Goal: Communication & Community: Answer question/provide support

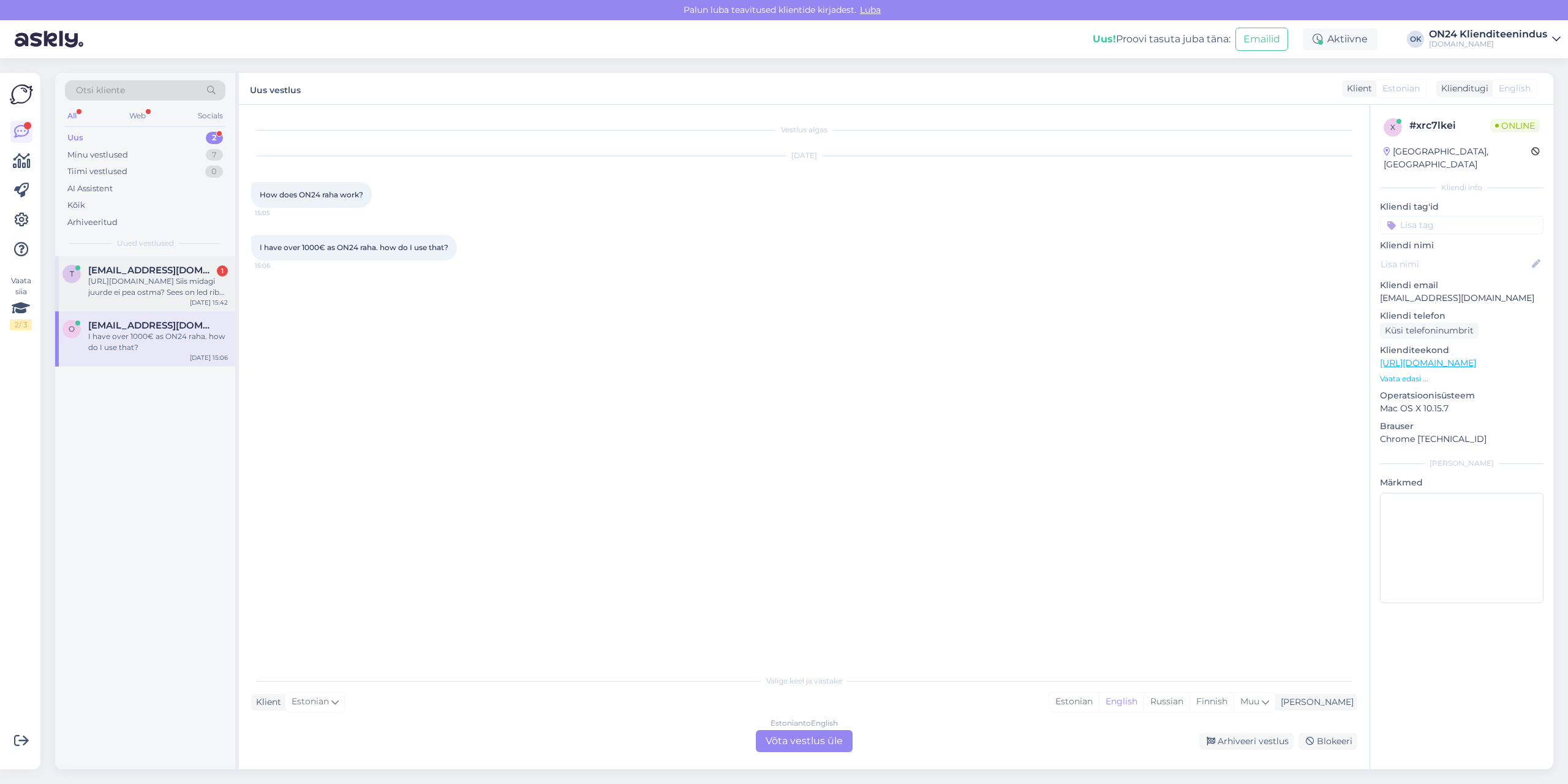
click at [143, 287] on div "[URL][DOMAIN_NAME] Siis midagi juurde ei pea ostma? Sees on led riba juba? Kuid…" at bounding box center [157, 287] width 139 height 22
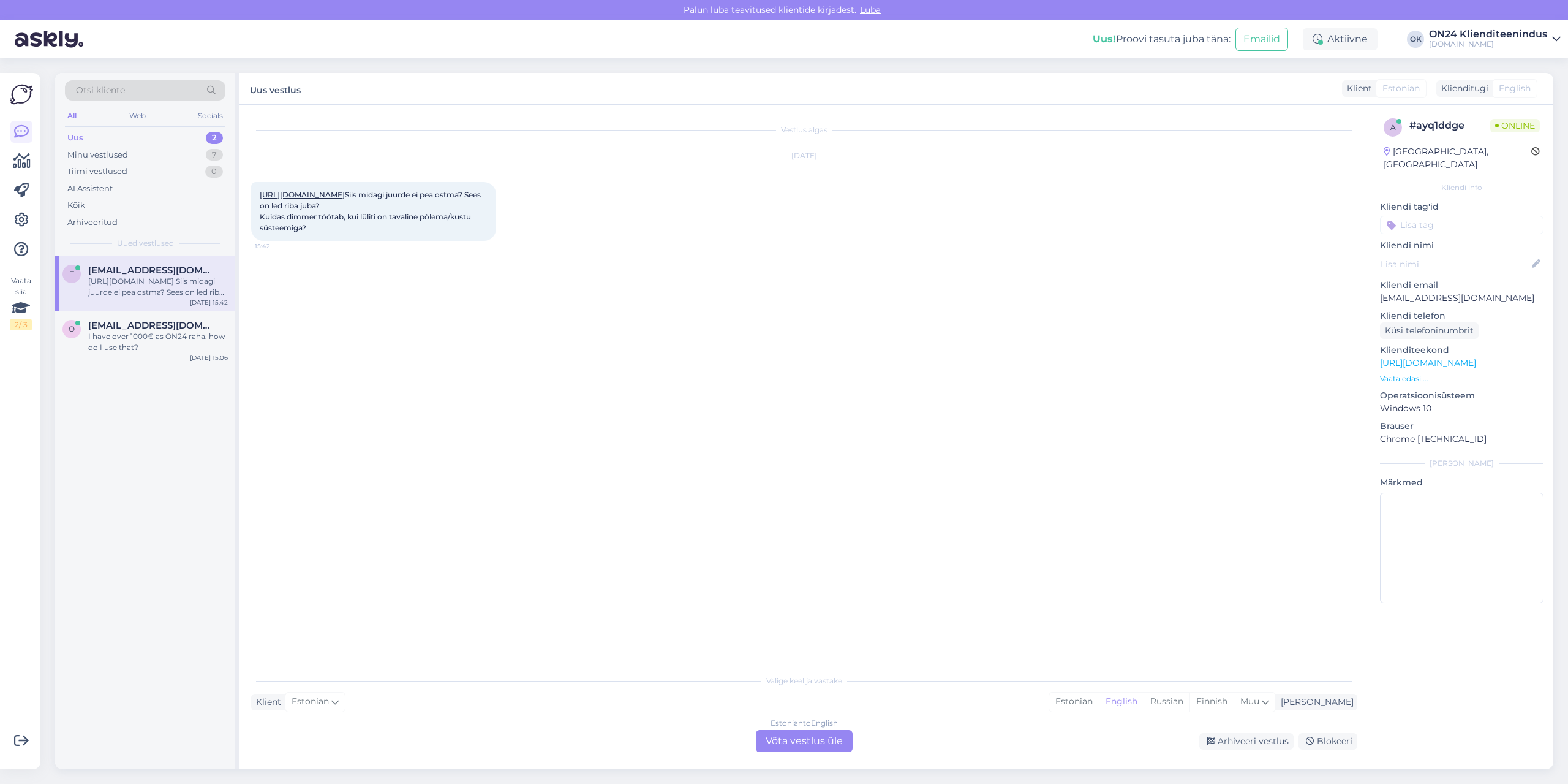
click at [302, 199] on link "[URL][DOMAIN_NAME]" at bounding box center [303, 194] width 85 height 9
drag, startPoint x: 276, startPoint y: 238, endPoint x: 475, endPoint y: 256, distance: 199.8
click at [475, 241] on div "[URL][DOMAIN_NAME] Siis midagi juurde ei pea ostma? Sees on led riba juba? Kuid…" at bounding box center [374, 211] width 245 height 58
copy span "midagi juurde ei pea ostma? Sees on led riba juba? Kuidas dimmer töötab, kui lü…"
click at [1099, 703] on div "Estonian" at bounding box center [1074, 702] width 49 height 19
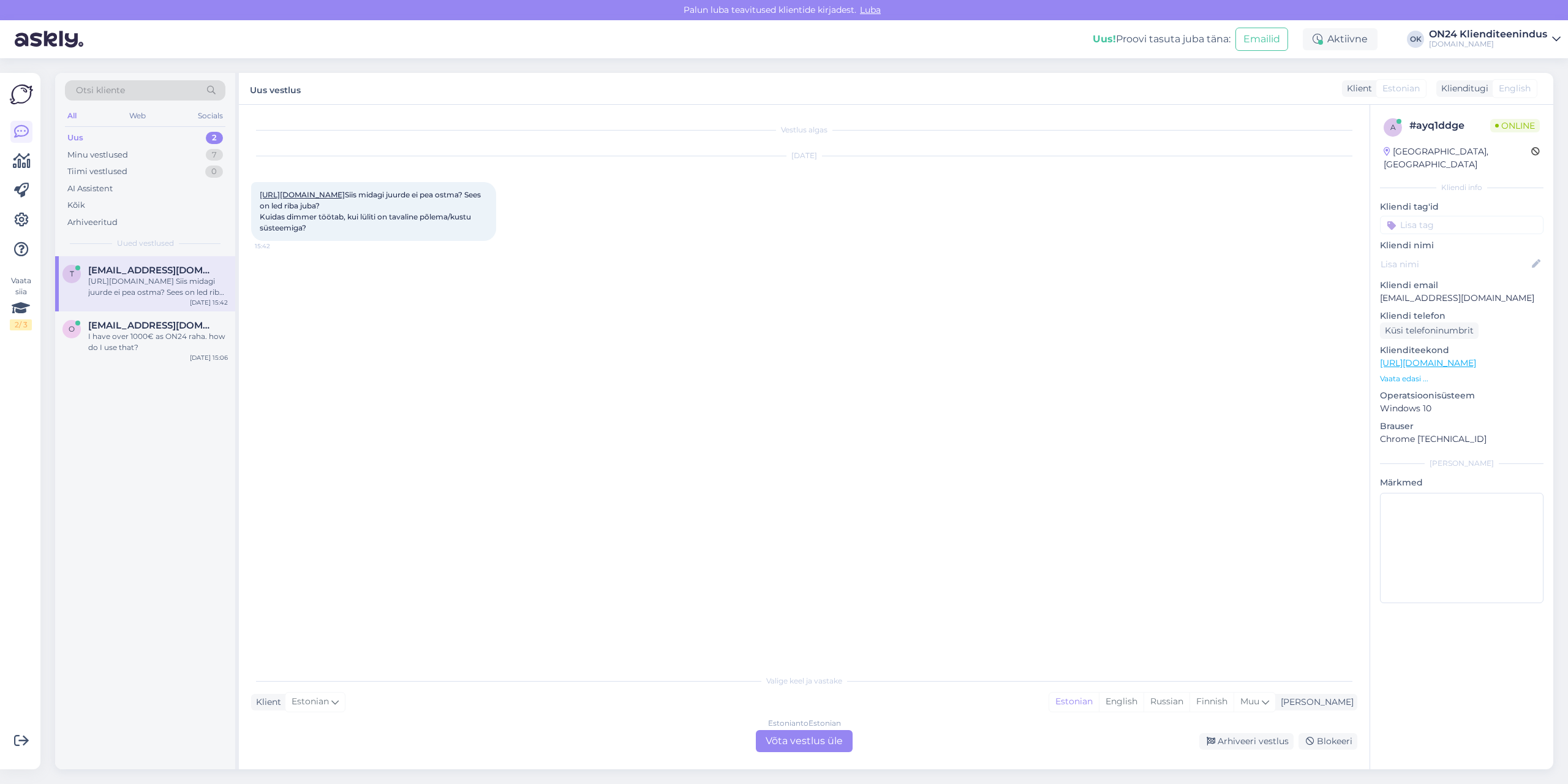
click at [833, 739] on div "Estonian to Estonian Võta vestlus üle" at bounding box center [804, 740] width 97 height 22
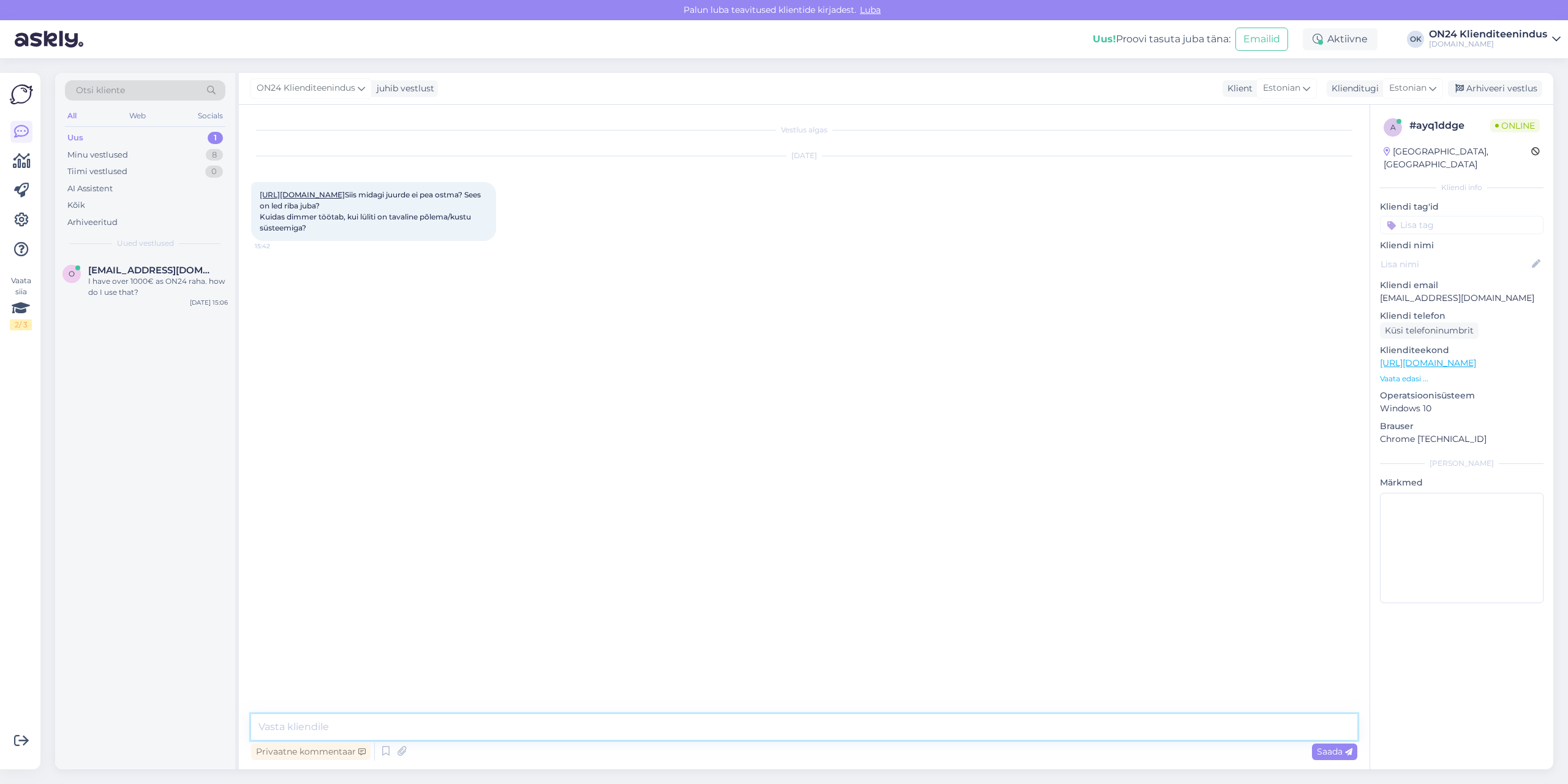
click at [805, 723] on textarea at bounding box center [804, 727] width 1106 height 26
click at [567, 731] on textarea "Tere. Uurin maaletooja käest. Lisan siia video ka:" at bounding box center [804, 727] width 1106 height 26
paste textarea "[URL][DOMAIN_NAME]"
type textarea "Tere. Uurin maaletooja käest. Lisan siia video ka: [URL][DOMAIN_NAME]"
click at [108, 282] on div "I have over 1000€ as ON24 raha. how do I use that?" at bounding box center [157, 287] width 139 height 22
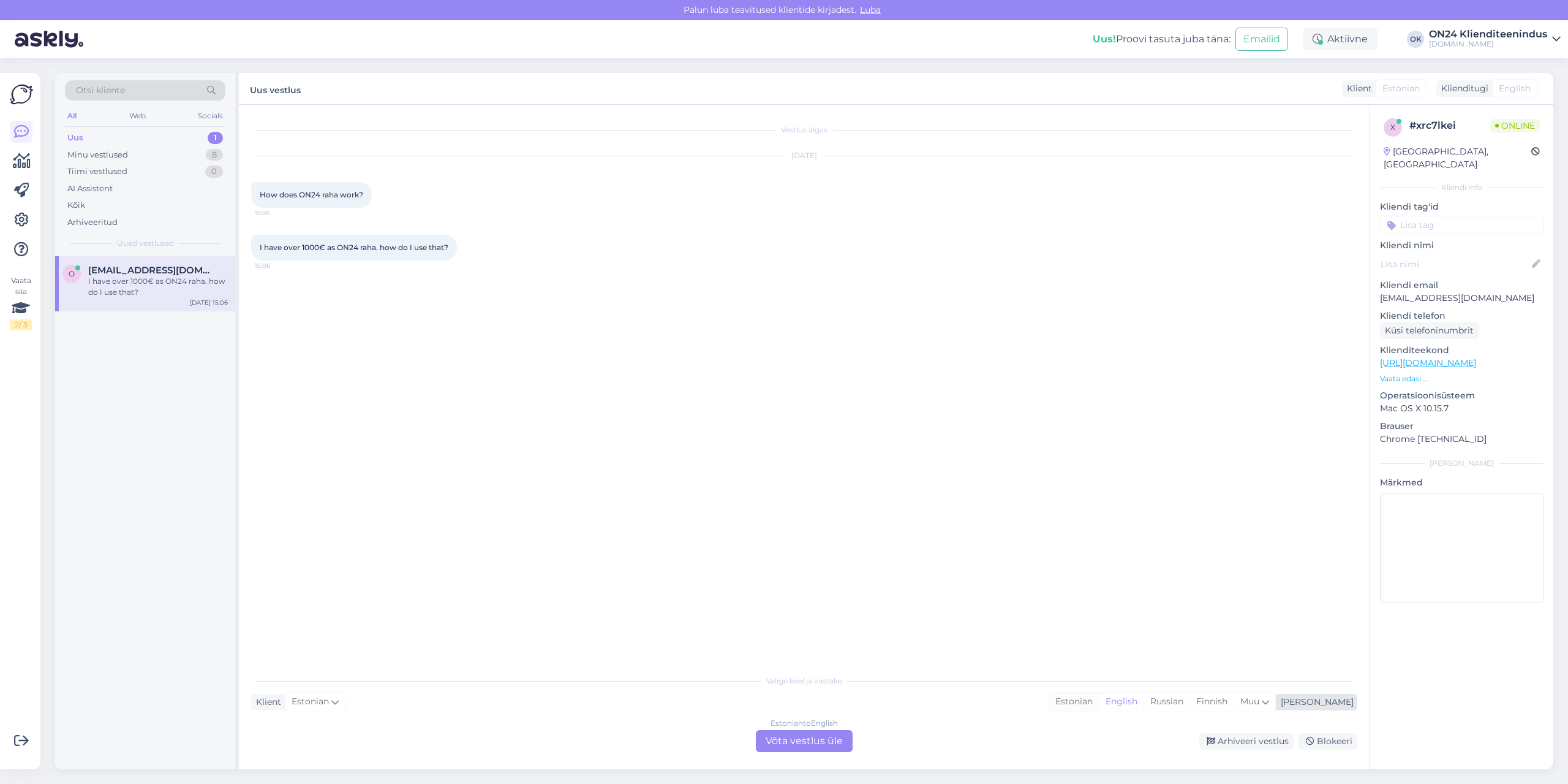
click at [1099, 701] on div "Estonian" at bounding box center [1074, 702] width 49 height 19
click at [788, 735] on div "Estonian to Estonian Võta vestlus üle" at bounding box center [804, 740] width 97 height 22
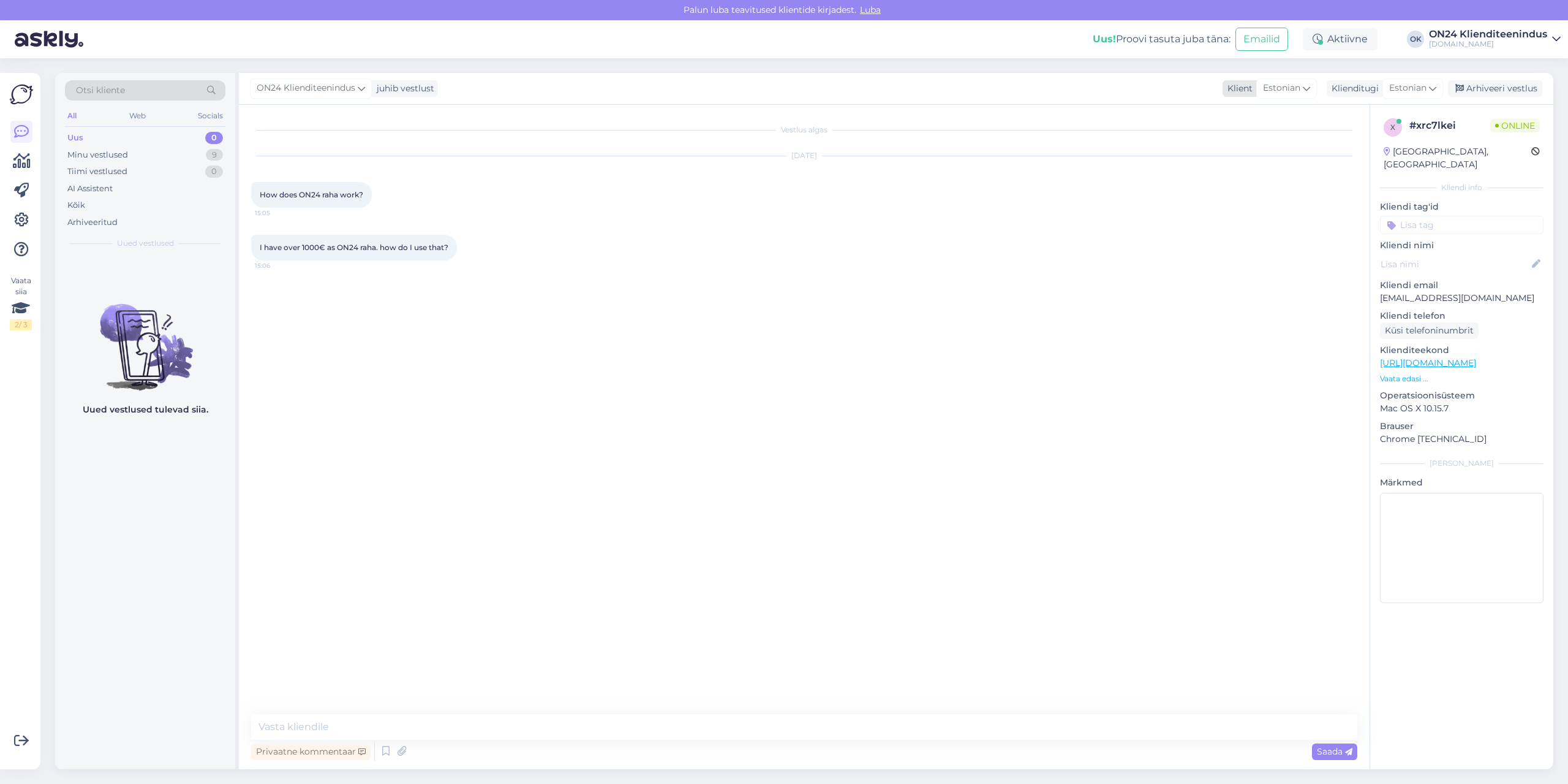
click at [1296, 87] on span "Estonian" at bounding box center [1282, 88] width 38 height 14
type input "en"
click at [1252, 143] on link "English" at bounding box center [1269, 143] width 135 height 20
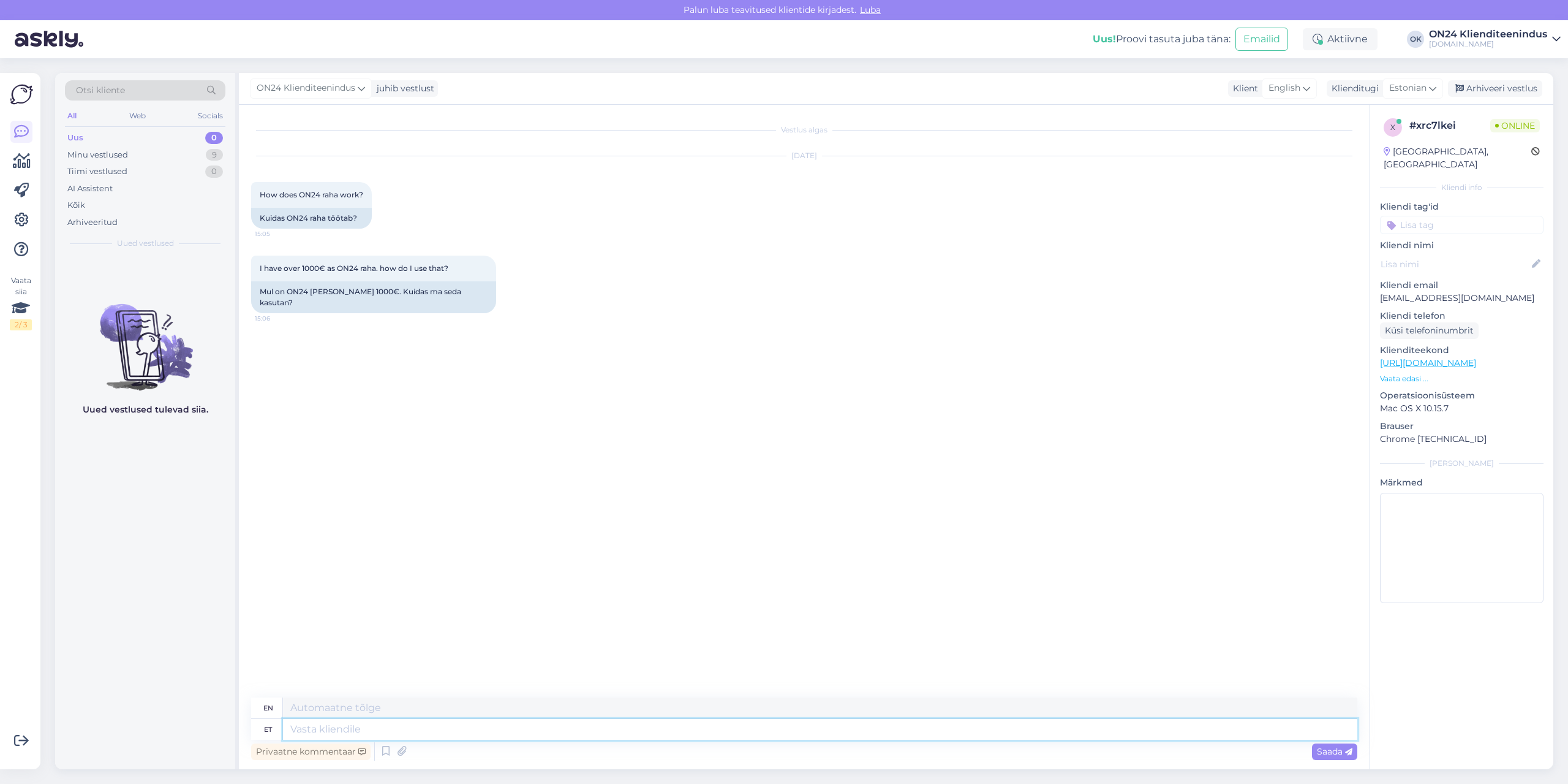
click at [342, 736] on textarea at bounding box center [820, 729] width 1074 height 21
type textarea "Tere."
type textarea "Hello."
type textarea "Tere. Soodustus a"
type textarea "Hello. Discount"
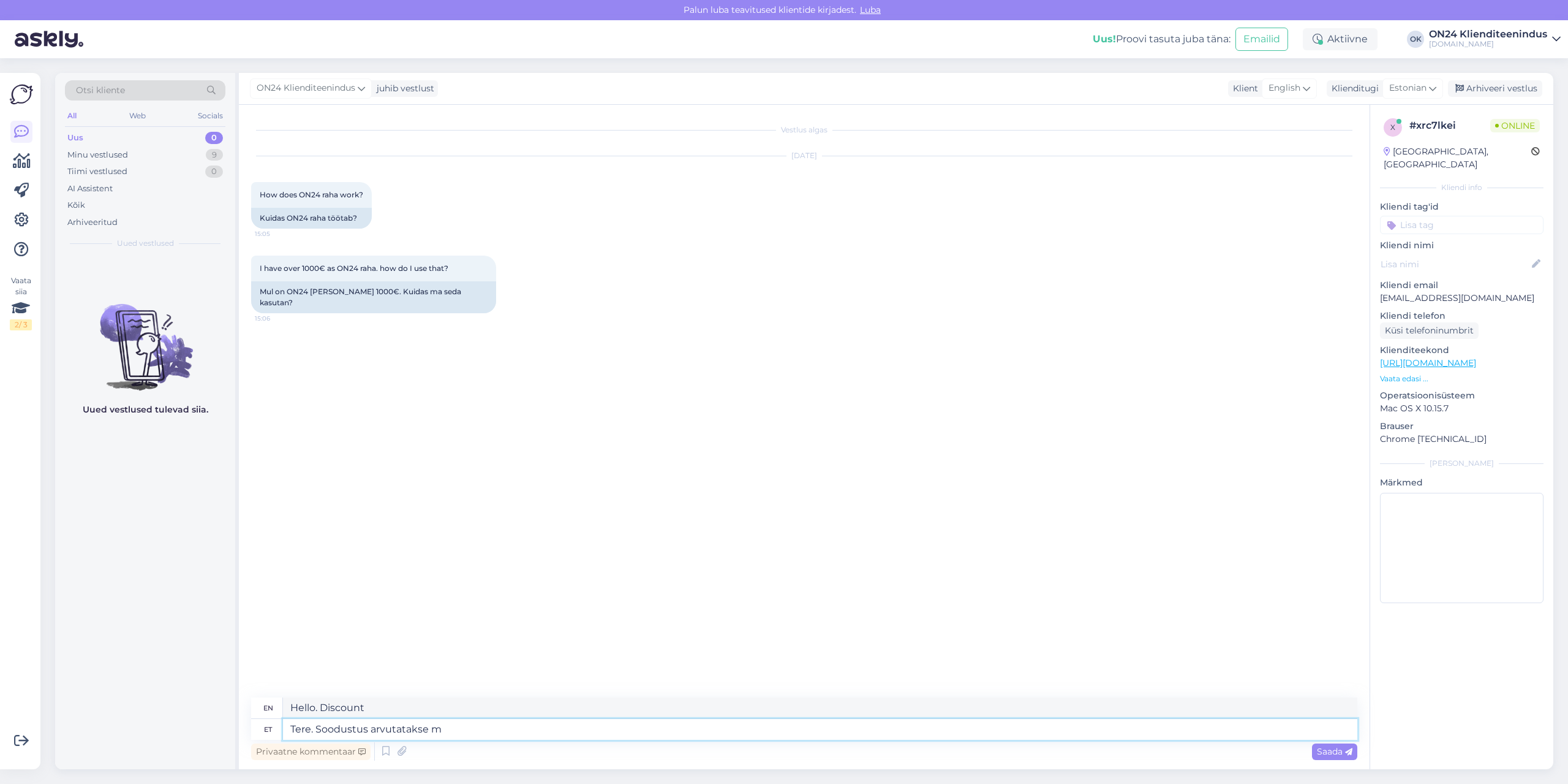
type textarea "Tere. Soodustus arvutatakse ma"
type textarea "Hello. The discount is calculated"
type textarea "Tere. Soodustus arvutatakse maha au"
type textarea "Hello. The discount will be deducted."
type textarea "Tere. Soodustus arvutatakse maha automaatselt"
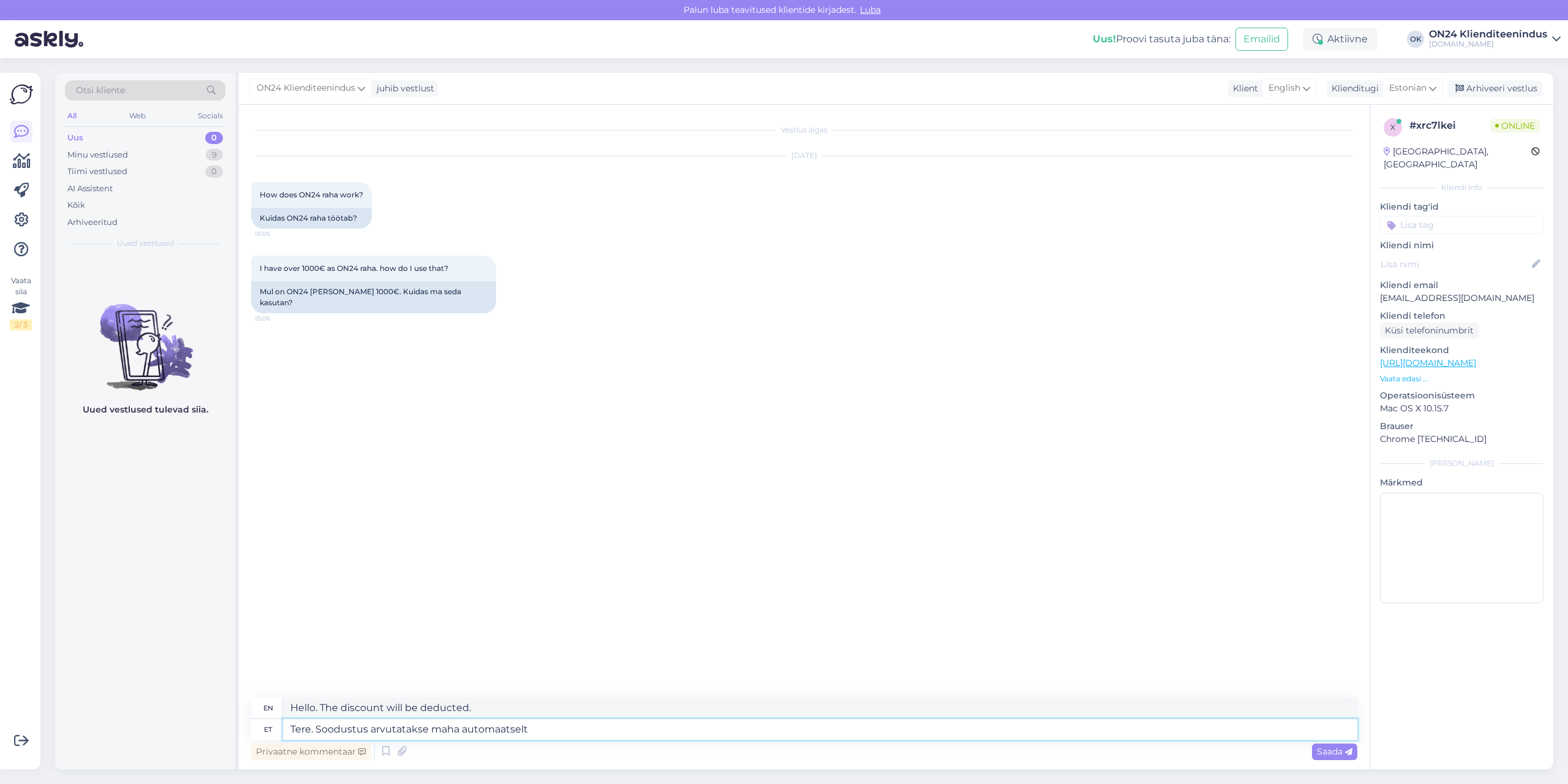
type textarea "Hello. The discount will be calculated automatically."
type textarea "Tere. Soodustus arvutatakse maha automaatselt ostukorvis"
type textarea "Hello. The discount is automatically calculated in the shopping cart."
type textarea "Tere. Soodustus arvutatakse maha automaatselt ostukorvis. ON24"
type textarea "Hello. The discount is automatically calculated in the shopping cart. ON24"
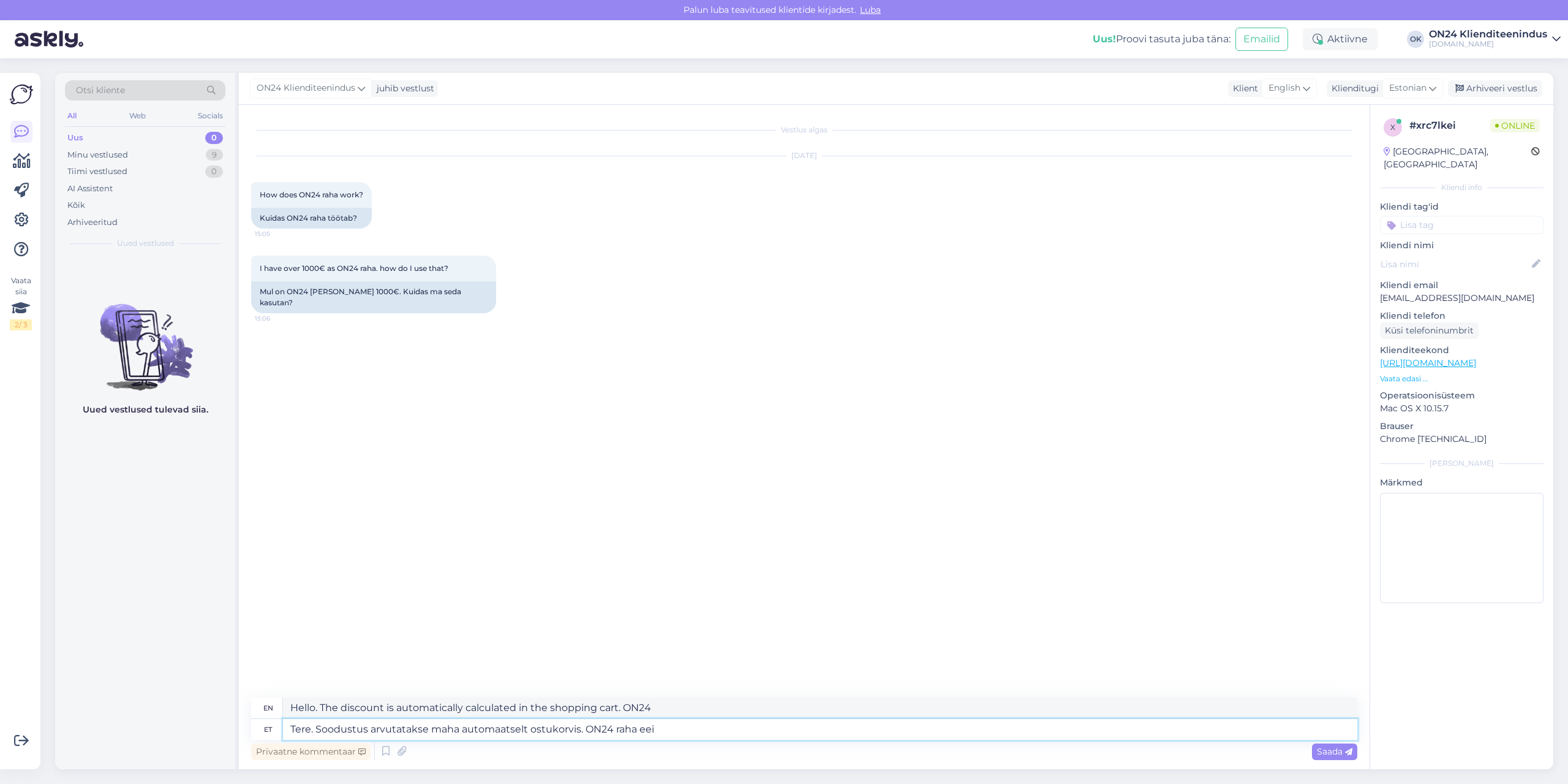
type textarea "Tere. Soodustus arvutatakse maha automaatselt ostukorvis. ON24 raha eei"
type textarea "Hello. The discount is automatically calculated in the shopping cart. ON24 money"
type textarea "Tere. Soodustus arvutatakse maha automaatselt ostukorvis. ON24 raha eei o"
type textarea "Hello. The discount is automatically calculated in the shopping cart. ON24 mone…"
type textarea "Tere. Soodustus arvutatakse maha automaatselt ostukorvis. ON24 raha ei o"
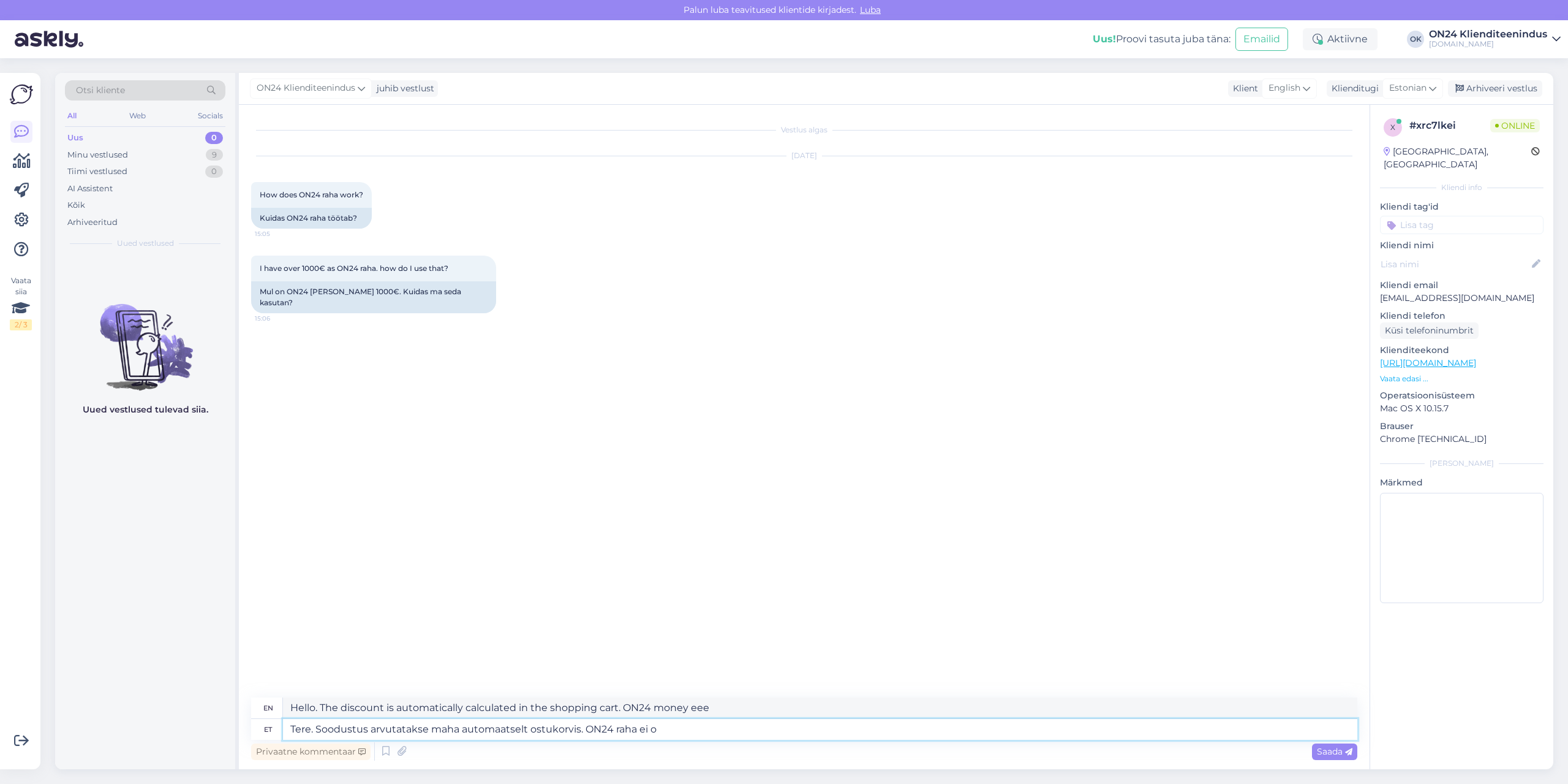
type textarea "Hello. The discount is automatically calculated in the shopping cart. ON24 mone…"
type textarea "Tere. Soodustus arvutatakse maha automaatselt ostukorvis. ON24 raha ei ole"
type textarea "Hello. The discount is automatically calculated in the shopping cart. There is …"
type textarea "Tere. Soodustus arvutatakse maha automaatselt ostukorvis. ON24 raha ei ole võim…"
type textarea "Hello. The discount is automatically calculated in the shopping cart. ON24 mone…"
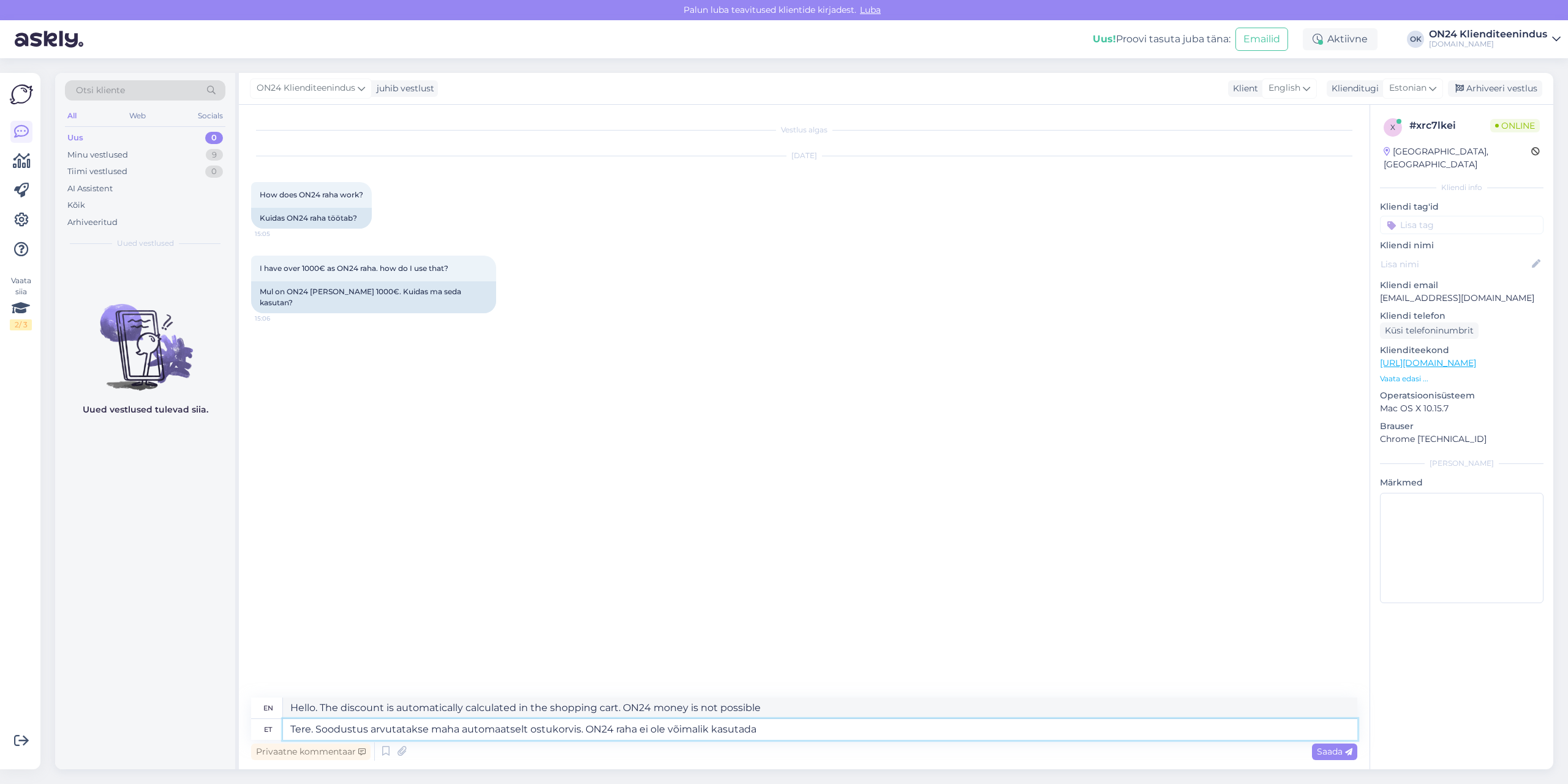
type textarea "Tere. Soodustus arvutatakse maha automaatselt ostukorvis. ON24 raha ei ole võim…"
type textarea "Hello. The discount is automatically calculated in the shopping cart. ON24 mone…"
type textarea "Tere. Soodustus arvutatakse maha automaatselt ostukorvis. ON24 raha ei ole võim…"
type textarea "Hello. The discount is automatically calculated in the shopping cart. ON24 mone…"
type textarea "Tere. Soodustus arvutatakse maha automaatselt ostukorvis. ON24 raha ei ole võim…"
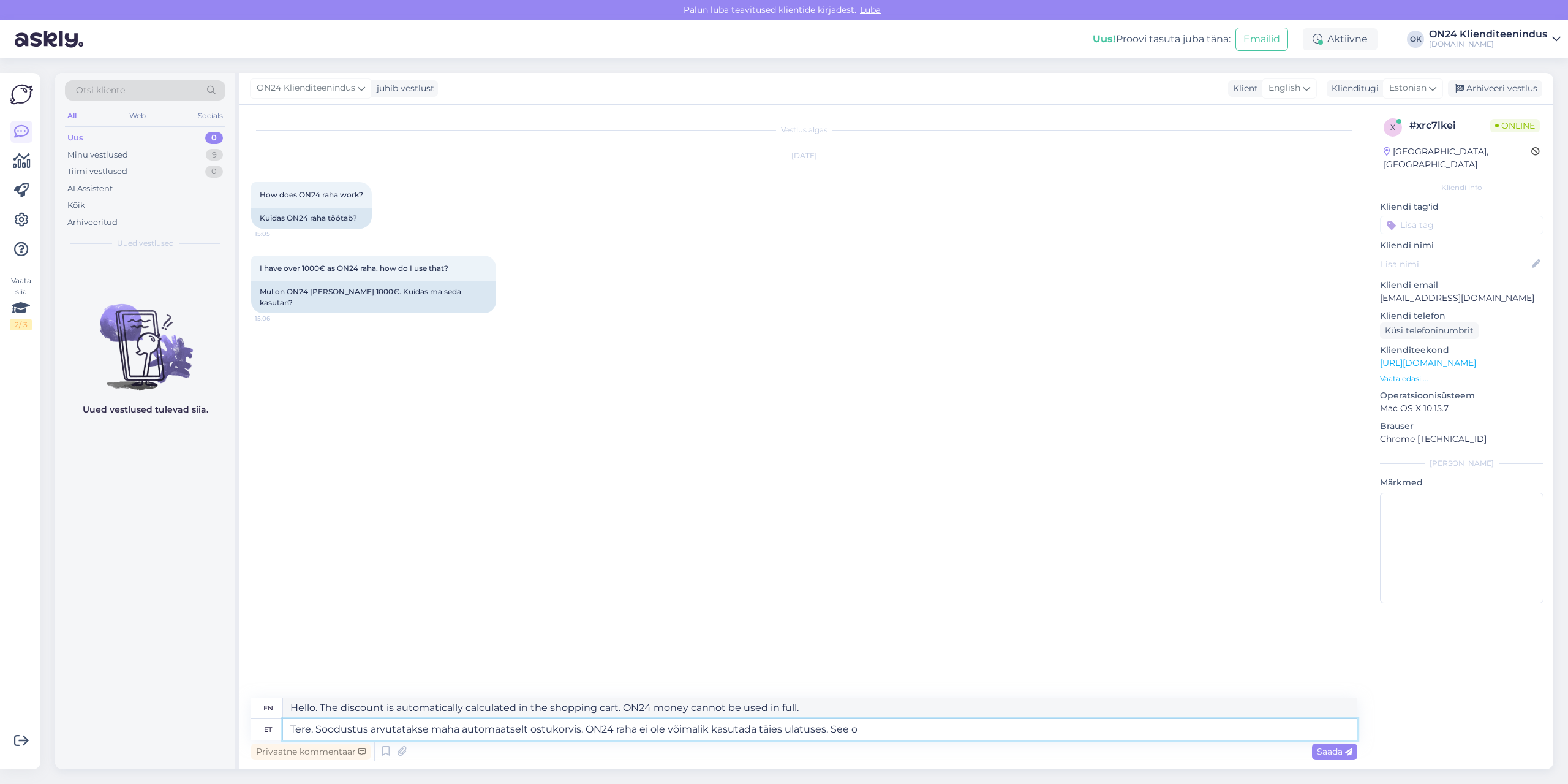
type textarea "Hello. The discount is automatically calculated in the shopping cart. ON24 mone…"
type textarea "Tere. Soodustus arvutatakse maha automaatselt ostukorvis. ON24 raha ei ole võim…"
type textarea "Hello. The discount is automatically calculated in the shopping cart. ON24 mone…"
type textarea "Tere. Soodustus arvutatakse maha automaatselt ostukorvis. ON24 raha ei ole võim…"
type textarea "Hello. The discount is automatically calculated in the shopping cart. ON24 mone…"
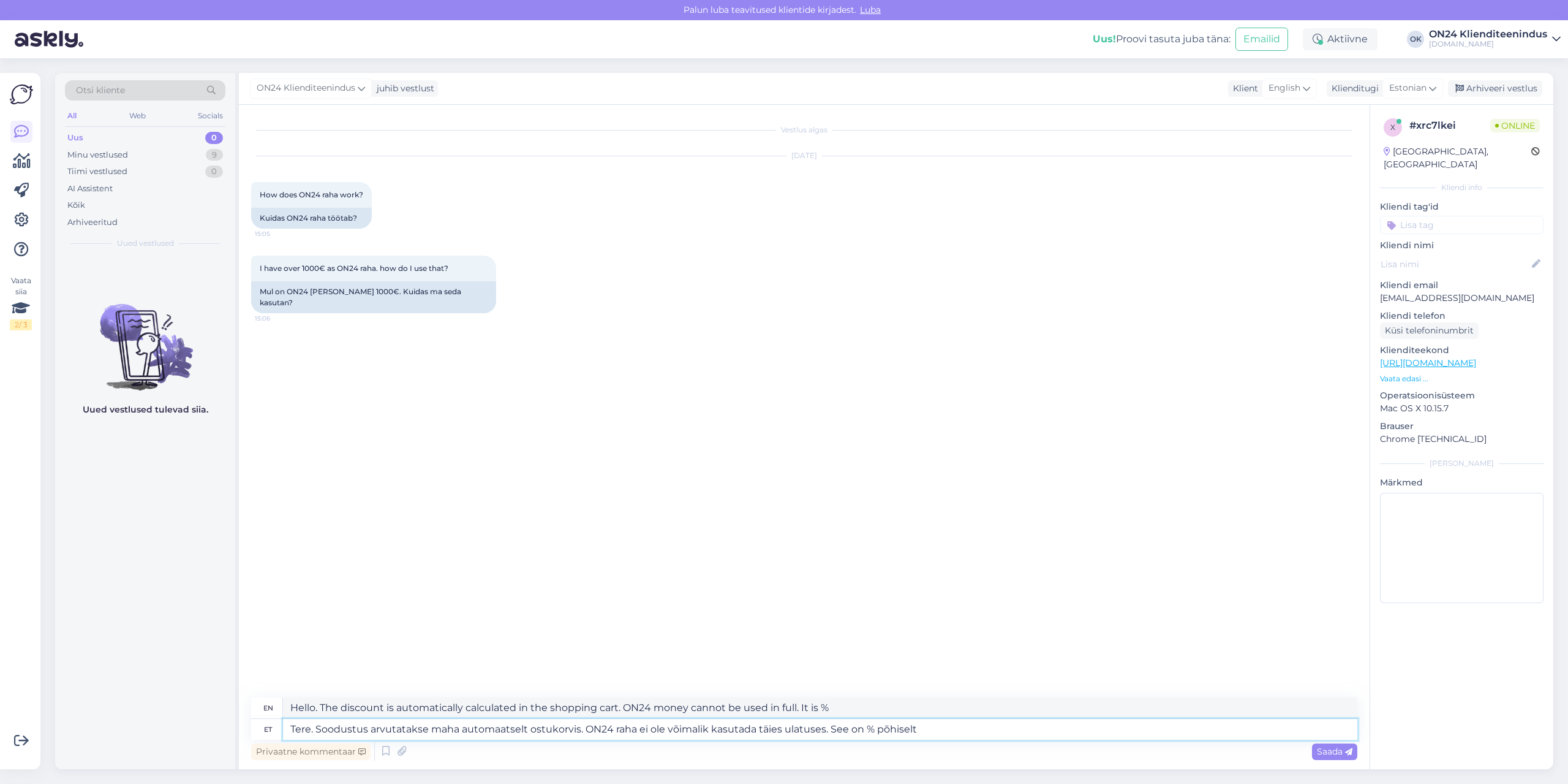
type textarea "Tere. Soodustus arvutatakse maha automaatselt ostukorvis. ON24 raha ei ole võim…"
type textarea "Hello. The discount is automatically calculated in the shopping cart. ON24 mone…"
type textarea "Tere. Soodustus arvutatakse maha automaatselt ostukorvis. ON24 raha ei ole võim…"
type textarea "Hello. The discount is automatically calculated in the shopping cart. ON24 mone…"
type textarea "Tere. Soodustus arvutatakse maha automaatselt ostukorvis. ON24 raha ei ole võim…"
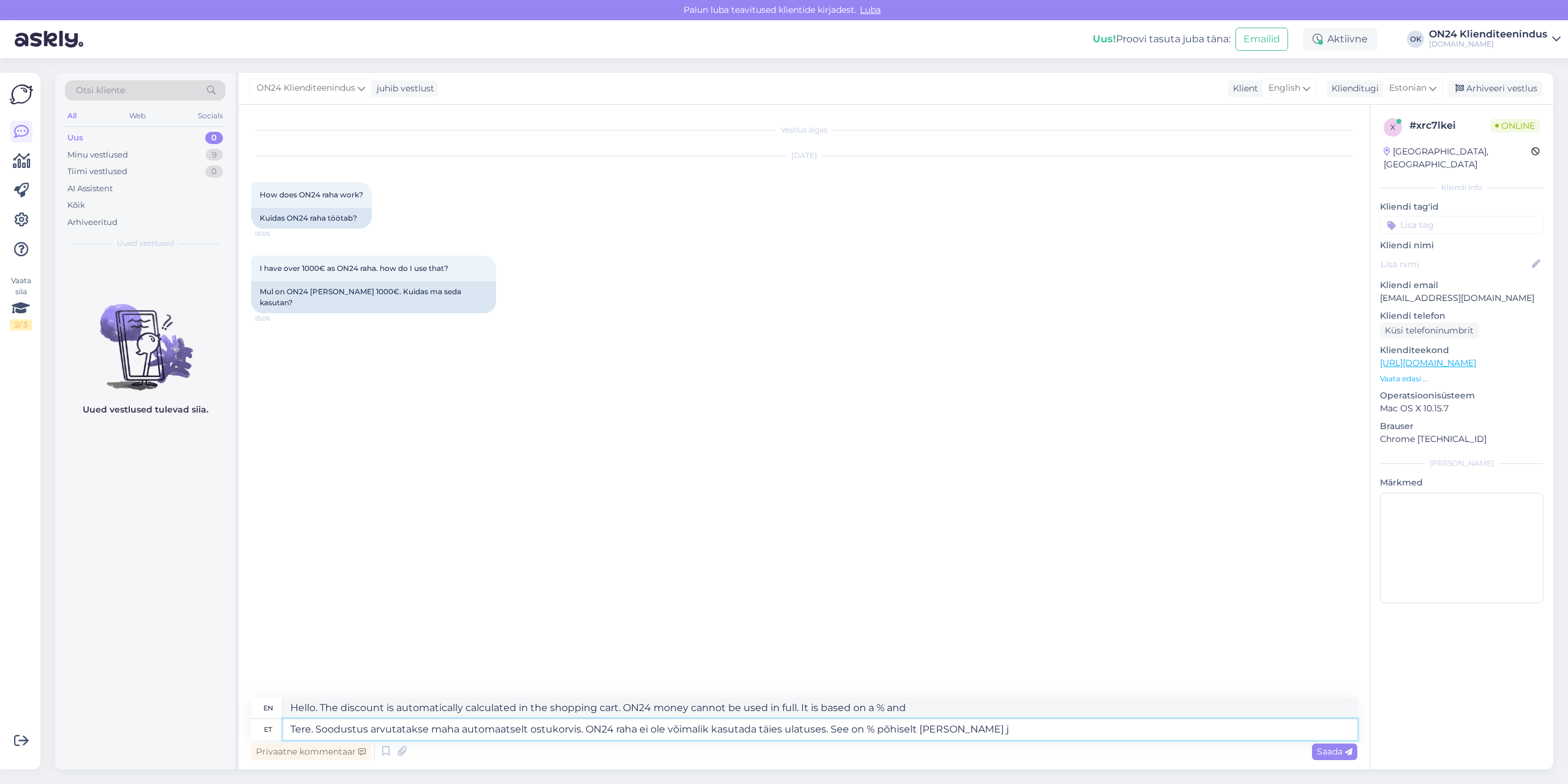
type textarea "Hello. The discount is automatically calculated in the shopping cart. ON24 mone…"
type textarea "Tere. Soodustus arvutatakse maha automaatselt ostukorvis. ON24 raha ei ole võim…"
type textarea "Hello. The discount is automatically calculated in the shopping cart. ON24 mone…"
type textarea "Tere. Soodustus arvutatakse maha automaatselt ostukorvis. ON24 raha ei ole võim…"
type textarea "Hello. The discount is automatically calculated in the shopping cart. ON24 mone…"
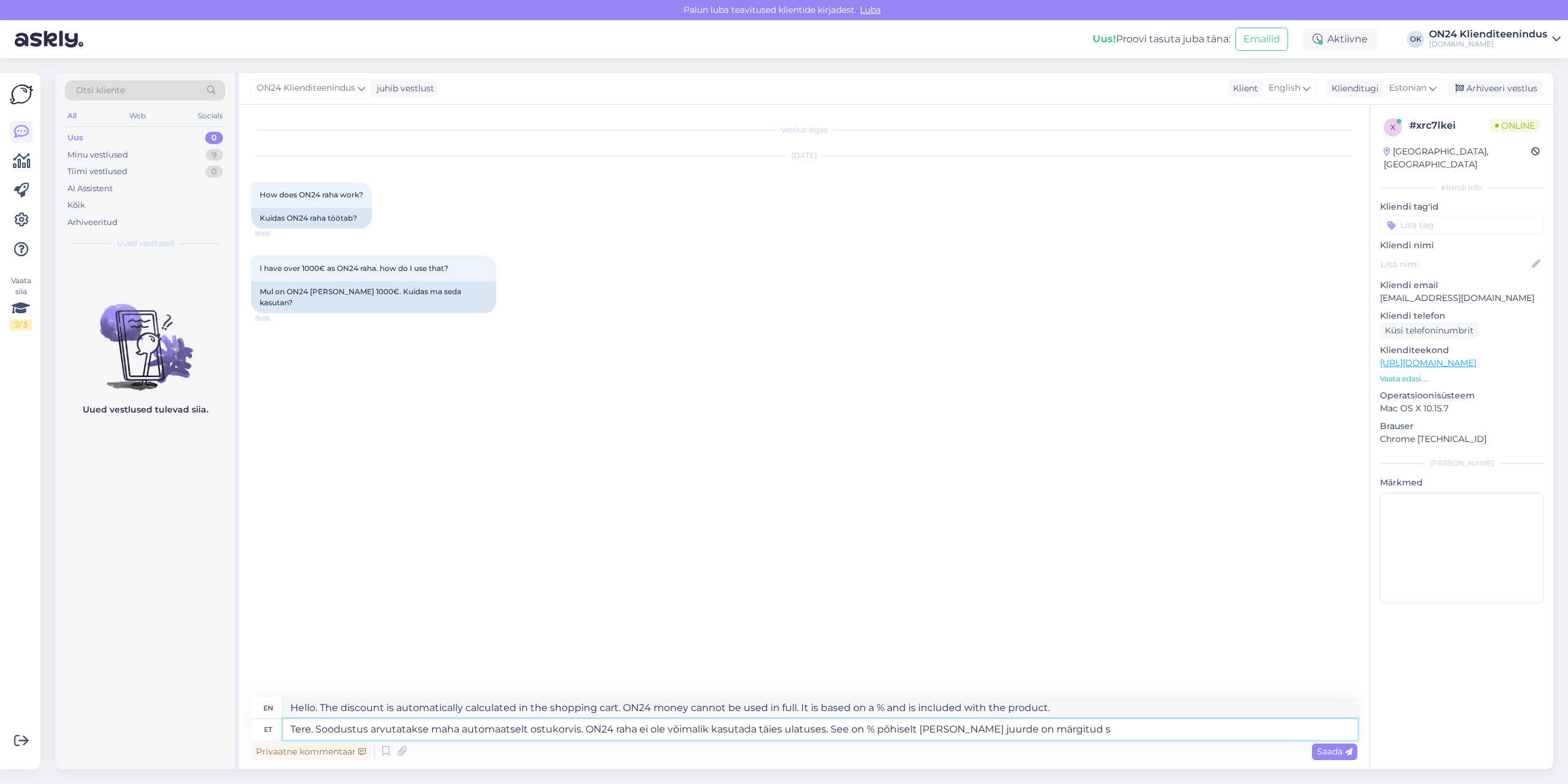
type textarea "Tere. Soodustus arvutatakse maha automaatselt ostukorvis. ON24 raha ei ole võim…"
type textarea "Hello. The discount is automatically calculated in the shopping cart. ON24 mone…"
type textarea "Tere. Soodustus arvutatakse maha automaatselt ostukorvis. ON24 raha ei ole võim…"
type textarea "Hello. The discount is automatically calculated in the shopping cart. ON24 mone…"
type textarea "Tere. Soodustus arvutatakse maha automaatselt ostukorvis. ON24 raha ei ole võim…"
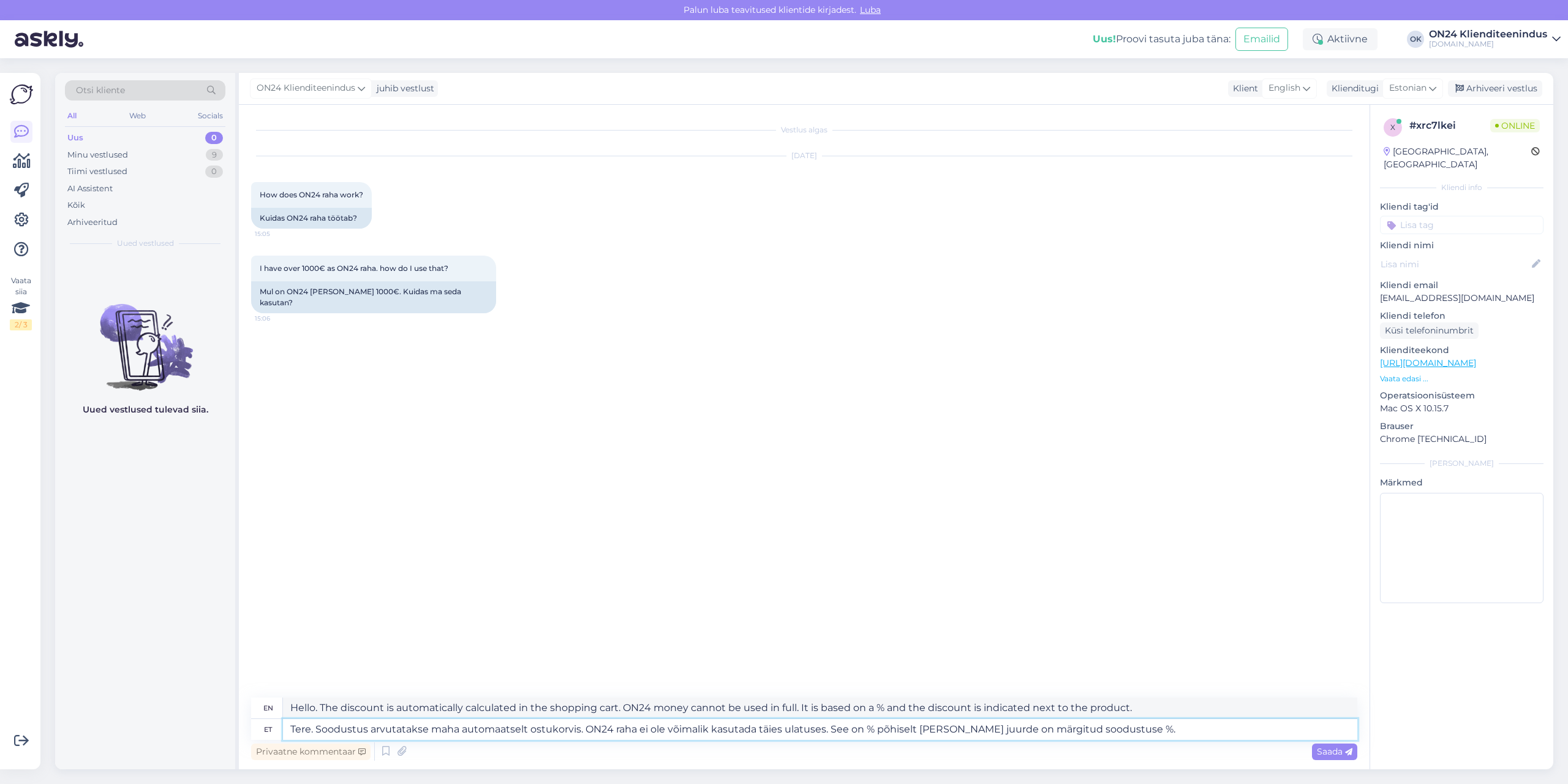
type textarea "Hello. The discount is automatically calculated in the shopping cart. ON24 mone…"
type textarea "Tere. Soodustus arvutatakse maha automaatselt ostukorvis. ON24 raha ei ole võim…"
type textarea "Hello. The discount is automatically calculated in the shopping cart. ON24 mone…"
type textarea "Tere. Soodustus arvutatakse maha automaatselt ostukorvis. ON24 raha ei ole võim…"
type textarea "Hello. The discount is automatically calculated in the shopping cart. ON24 mone…"
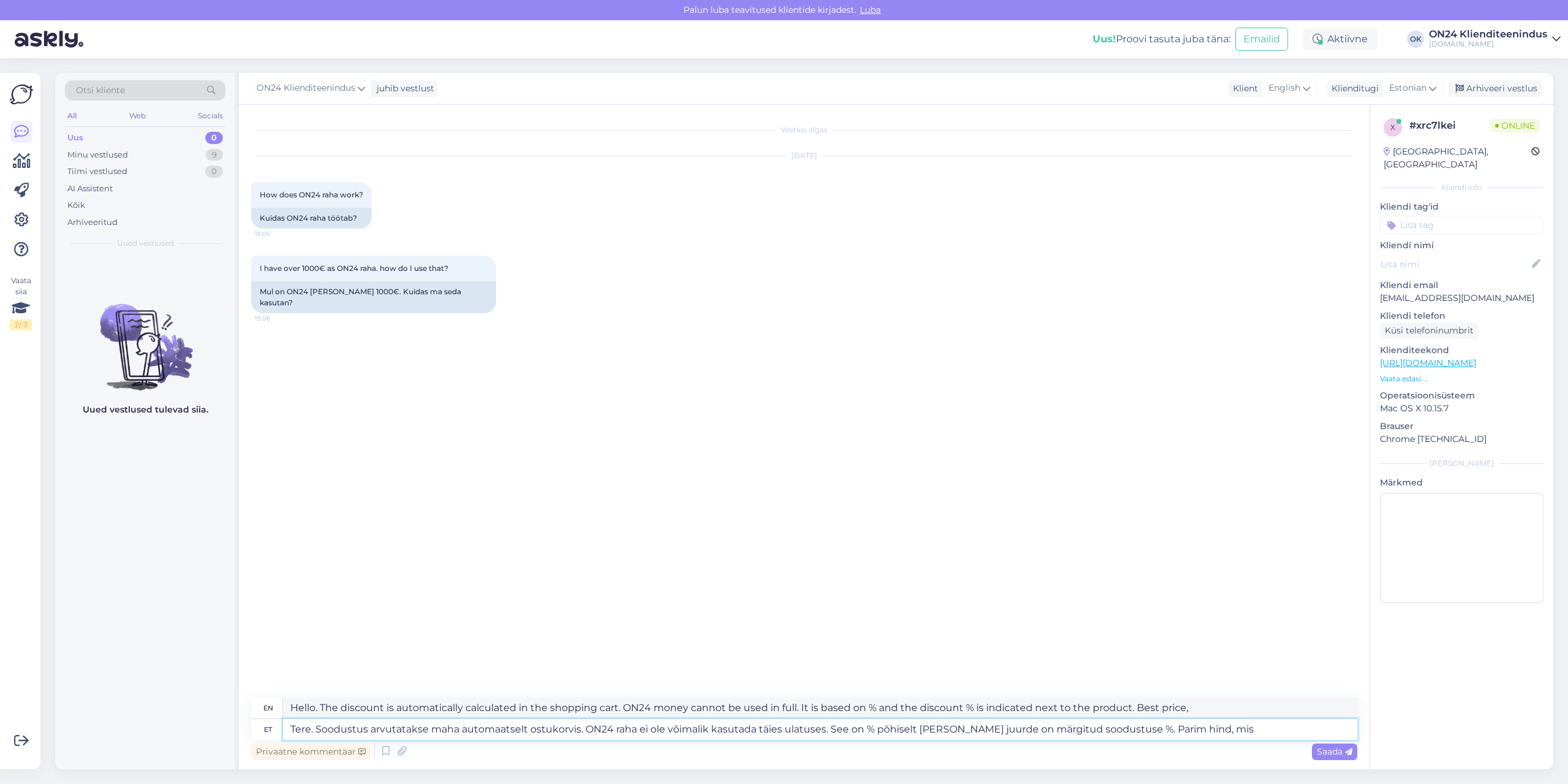
type textarea "Tere. Soodustus arvutatakse maha automaatselt ostukorvis. ON24 raha ei ole võim…"
type textarea "Hello. The discount is automatically calculated in the shopping cart. ON24 mone…"
type textarea "Tere. Soodustus arvutatakse maha automaatselt ostukorvis. ON24 raha ei ole võim…"
type textarea "Hello. The discount is automatically calculated in the shopping cart. ON24 mone…"
type textarea "Tere. Soodustus arvutatakse maha automaatselt ostukorvis. ON24 raha ei ole võim…"
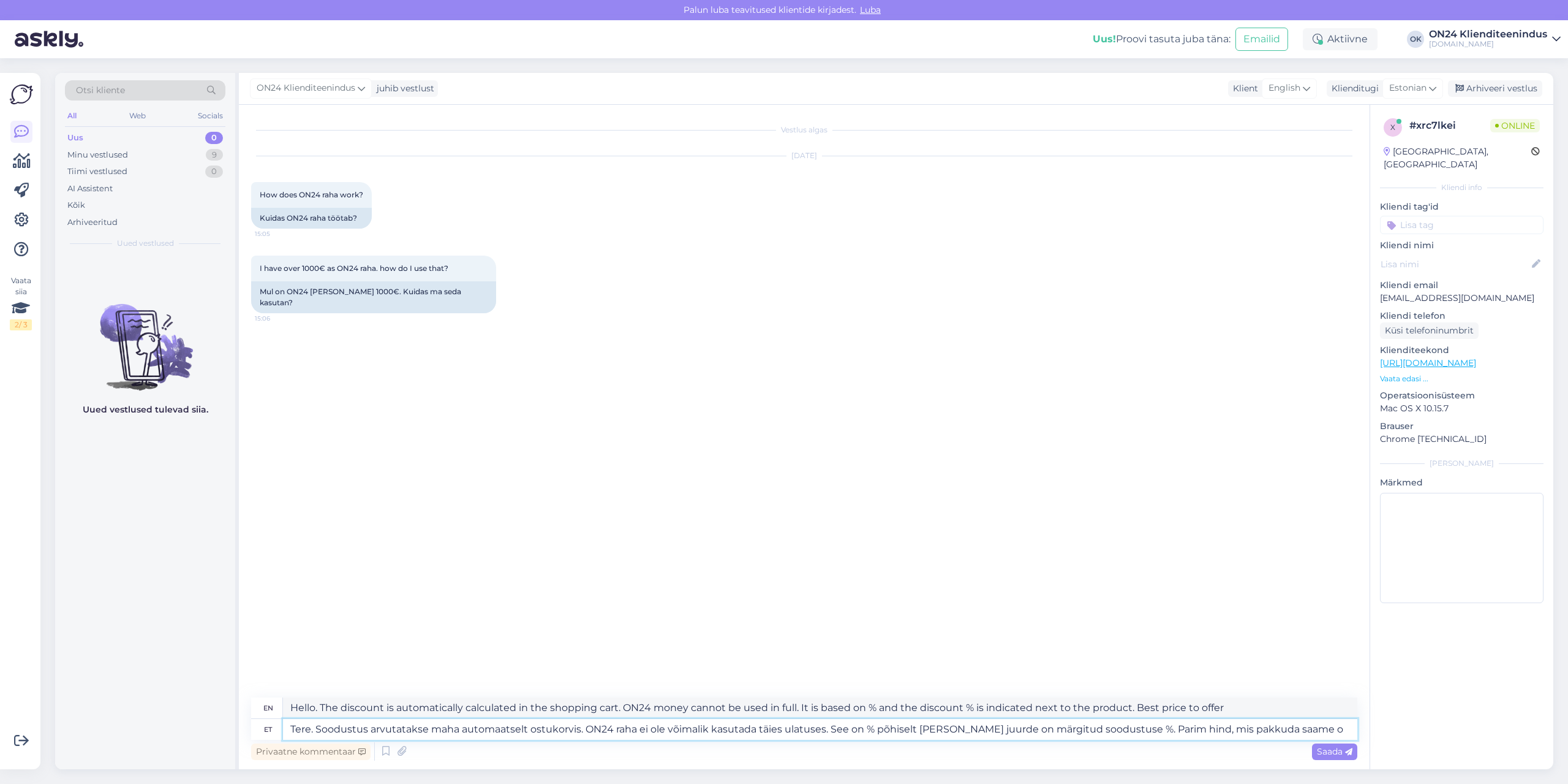
type textarea "Hello. The discount is automatically calculated in the shopping cart. ON24 mone…"
type textarea "Tere. Soodustus arvutatakse maha automaatselt ostukorvis. ON24 raha ei ole võim…"
type textarea "Hello. The discount is automatically calculated in the shopping cart. ON24 mone…"
type textarea "Tere. Soodustus arvutatakse maha automaatselt ostukorvis. ON24 raha ei ole võim…"
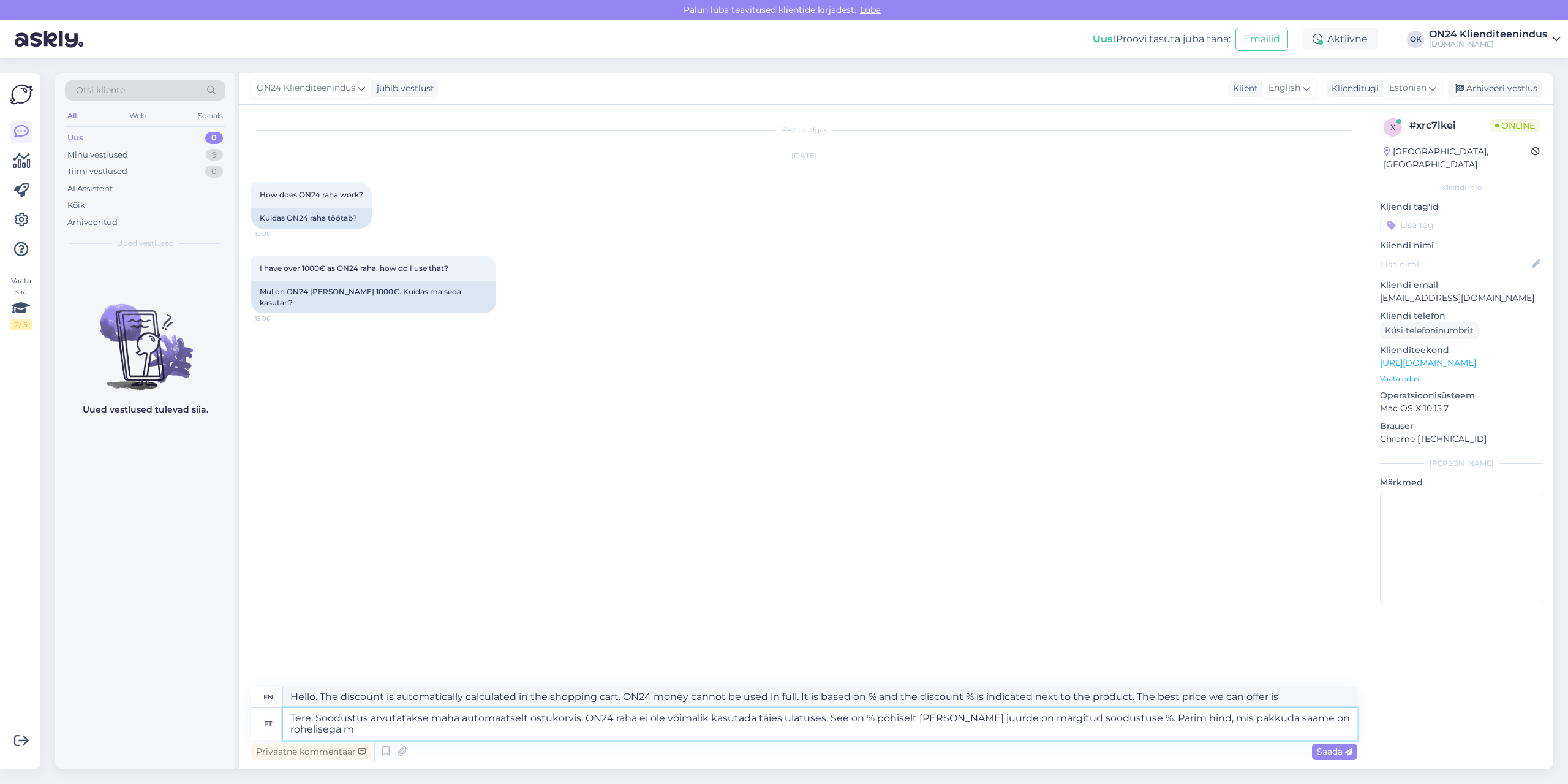
type textarea "Hello. The discount is automatically calculated in the shopping cart. ON24 mone…"
type textarea "Tere. Soodustus arvutatakse maha automaatselt ostukorvis. ON24 raha ei ole võim…"
type textarea "Hello. The discount is automatically calculated in the shopping cart. ON24 mone…"
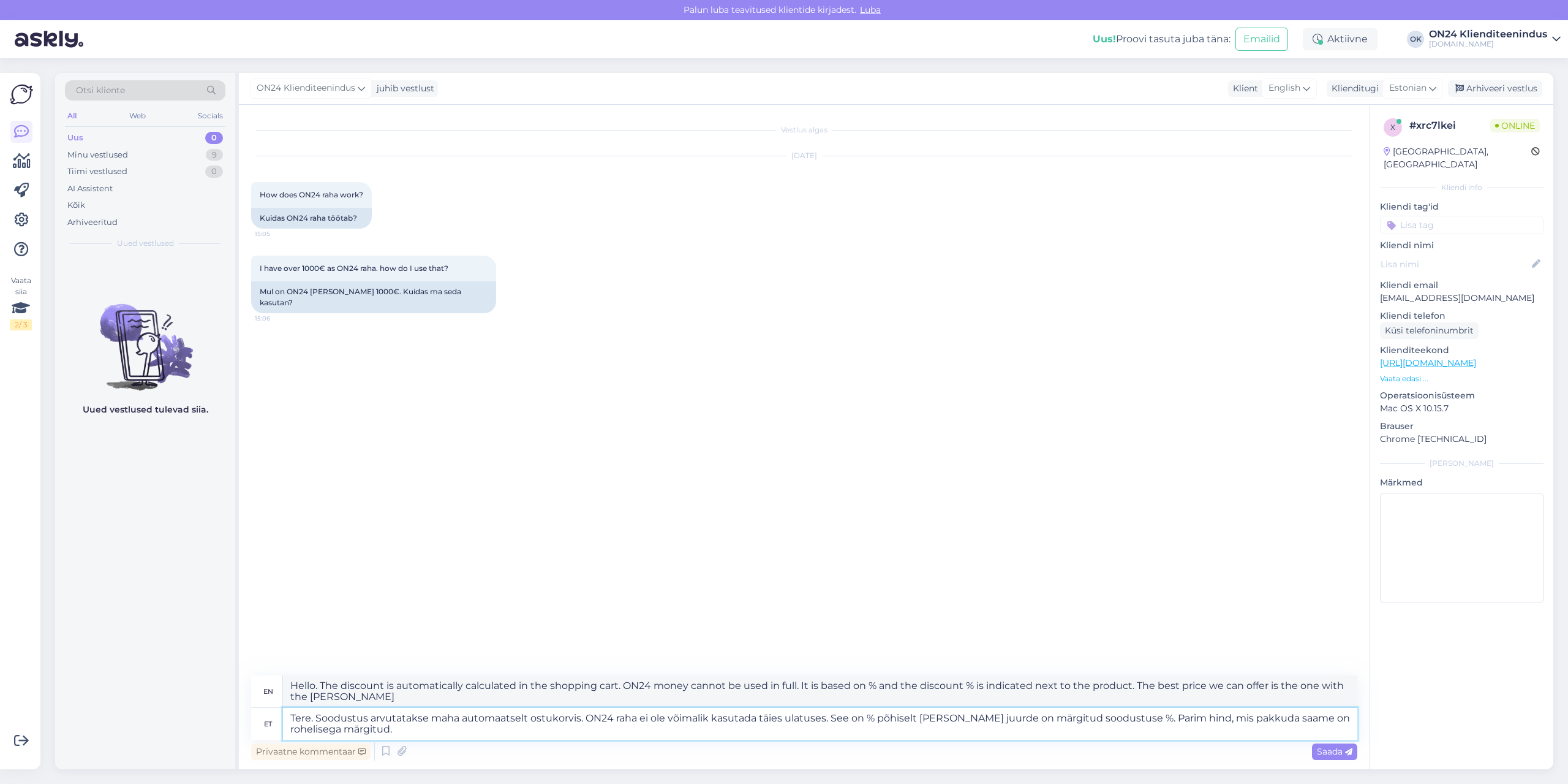
type textarea "Tere. Soodustus arvutatakse maha automaatselt ostukorvis. ON24 raha ei ole võim…"
type textarea "Hello. The discount is automatically calculated in the shopping cart. ON24 mone…"
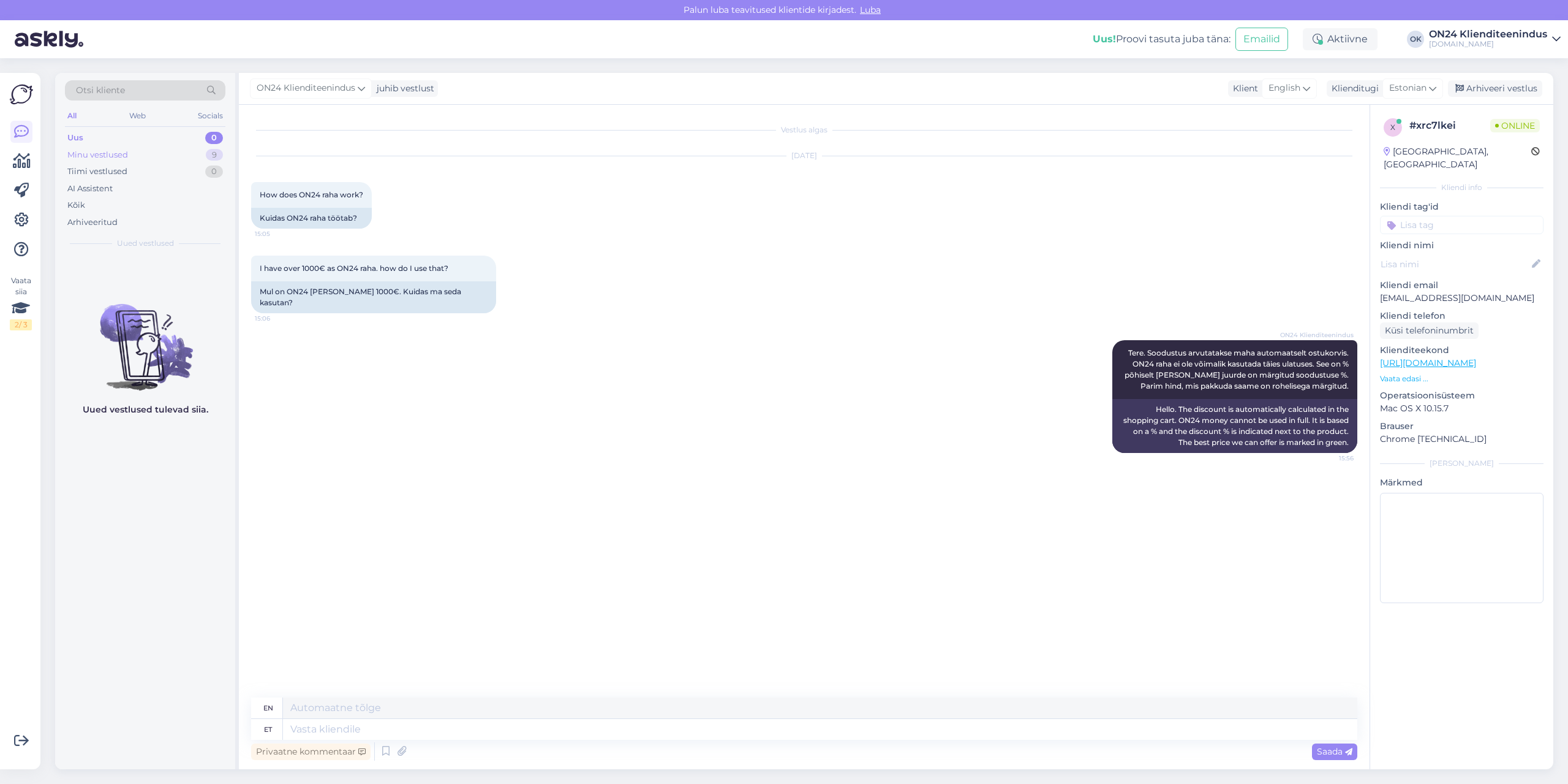
click at [147, 147] on div "Minu vestlused 9" at bounding box center [145, 154] width 160 height 17
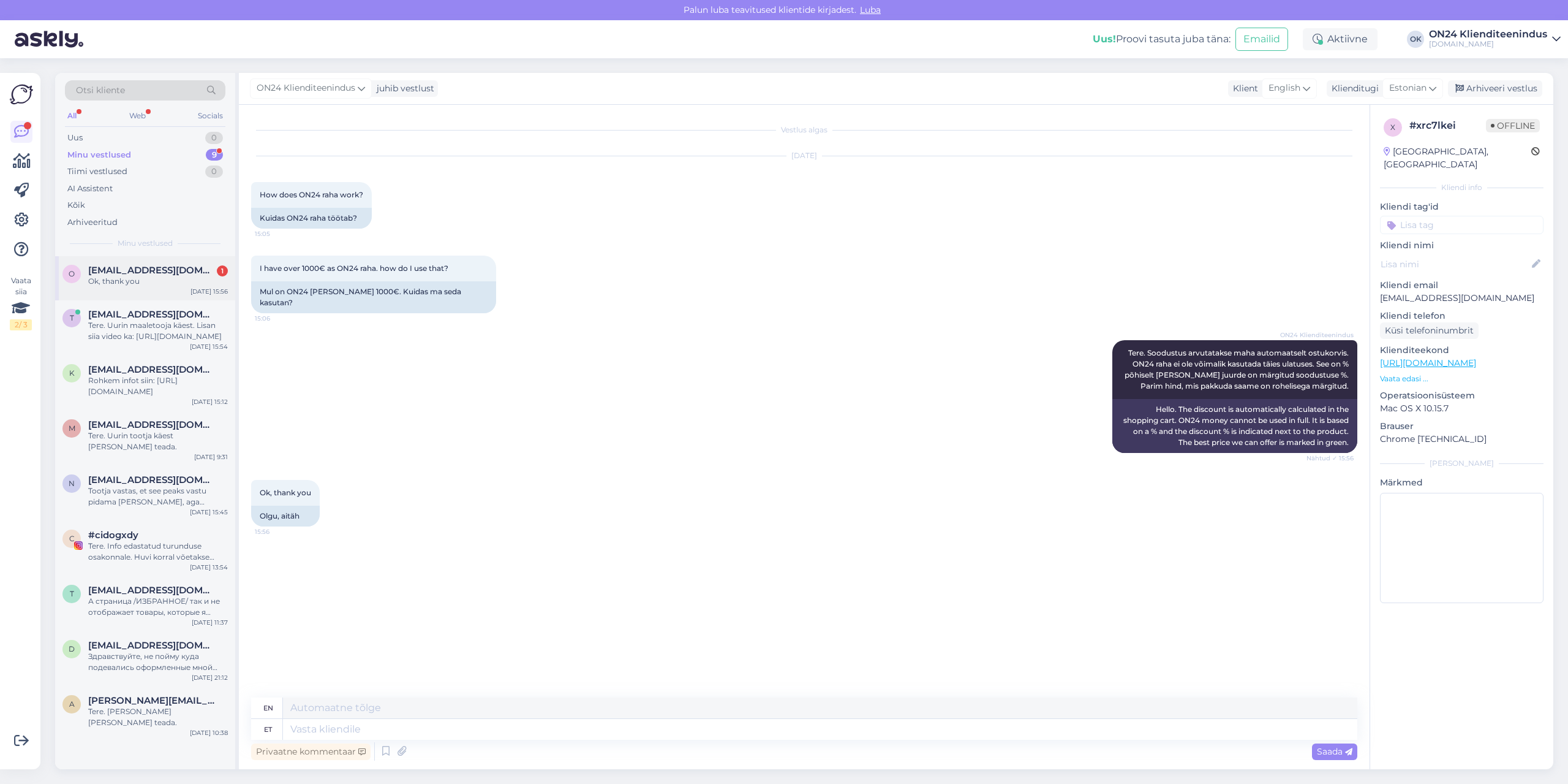
click at [171, 282] on div "Ok, thank you" at bounding box center [157, 281] width 139 height 11
click at [1481, 84] on div "Arhiveeri vestlus" at bounding box center [1495, 88] width 94 height 17
